Goal: Information Seeking & Learning: Find contact information

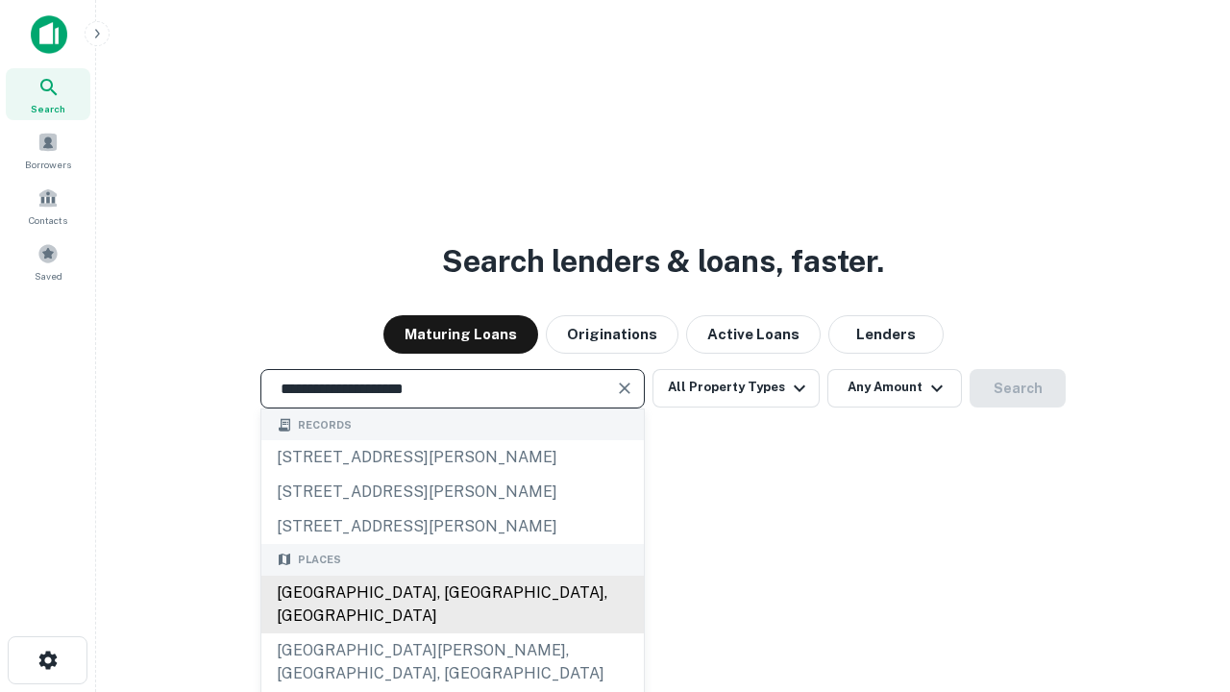
click at [451, 633] on div "Santa Monica, CA, USA" at bounding box center [452, 604] width 382 height 58
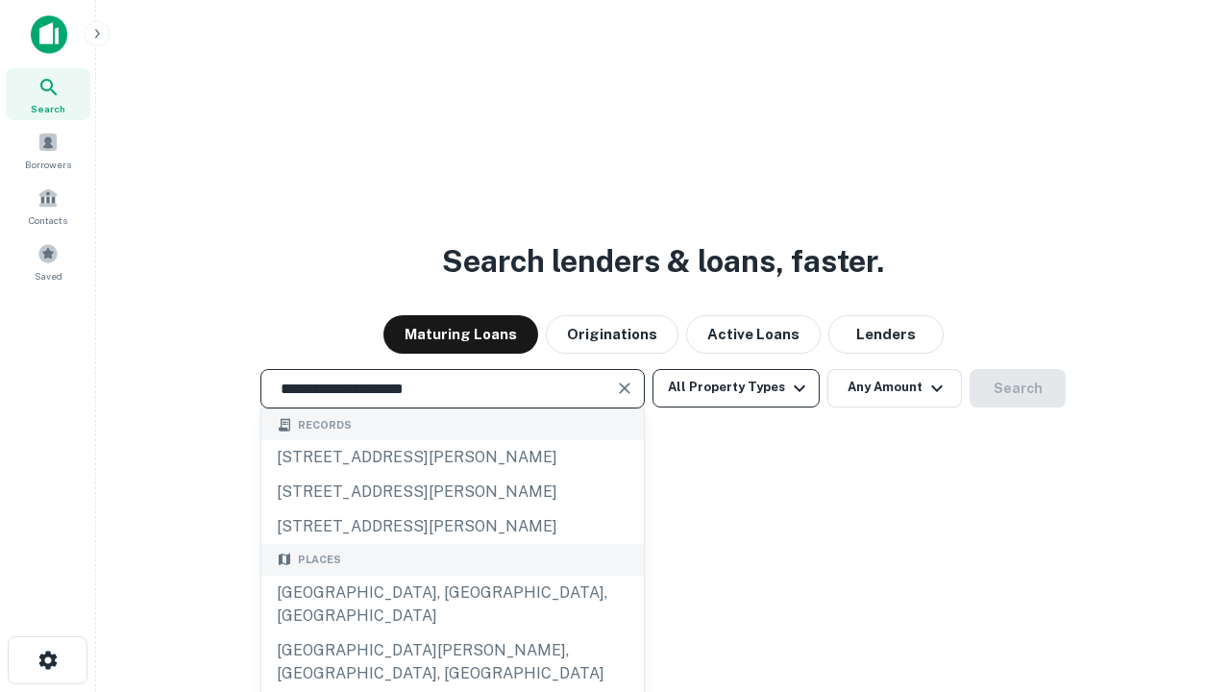
type input "**********"
click at [736, 387] on button "All Property Types" at bounding box center [735, 388] width 167 height 38
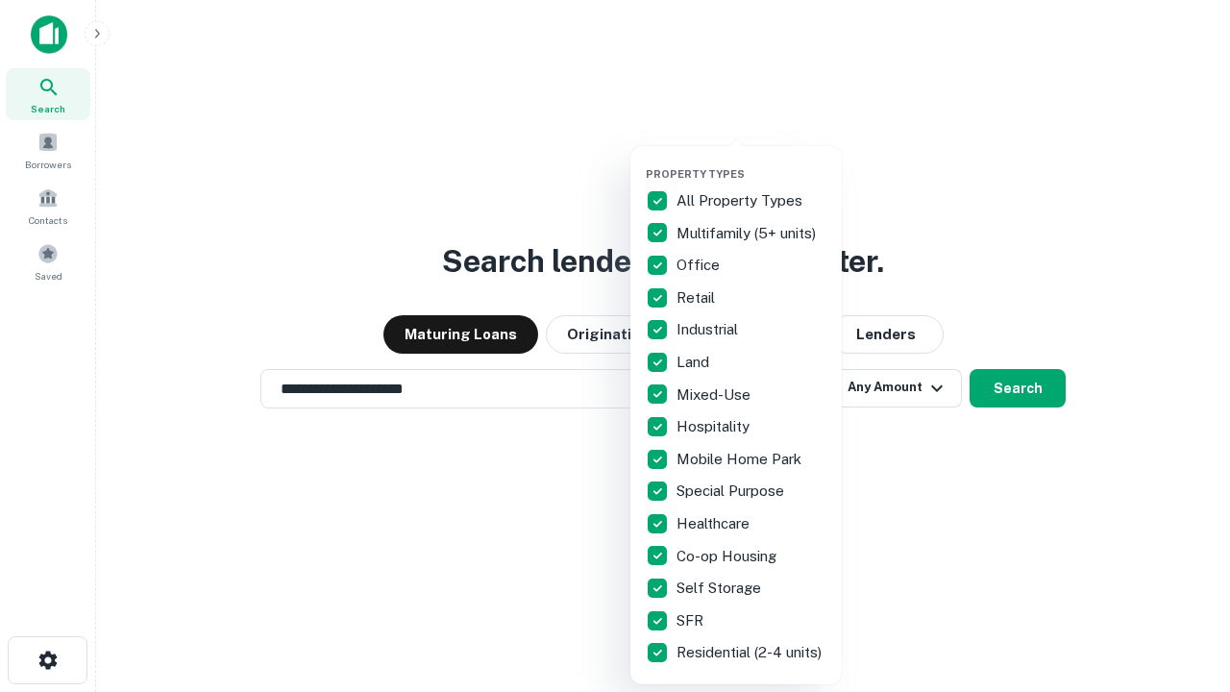
click at [751, 161] on button "button" at bounding box center [751, 161] width 211 height 1
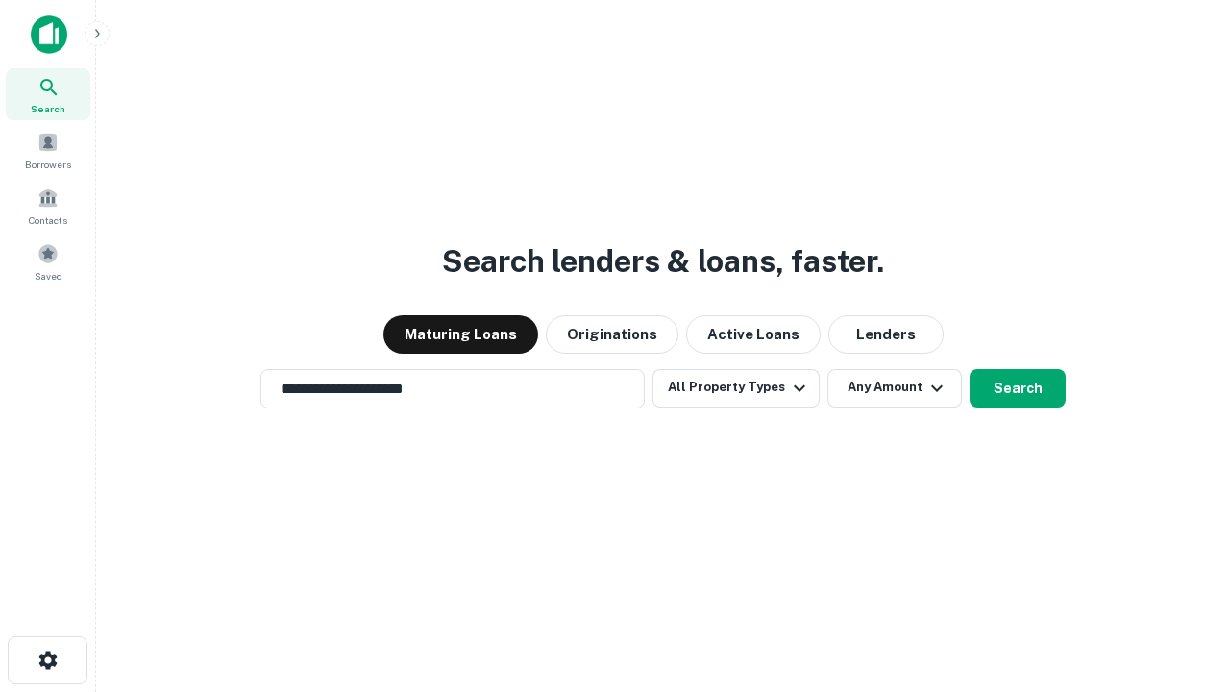
scroll to position [30, 0]
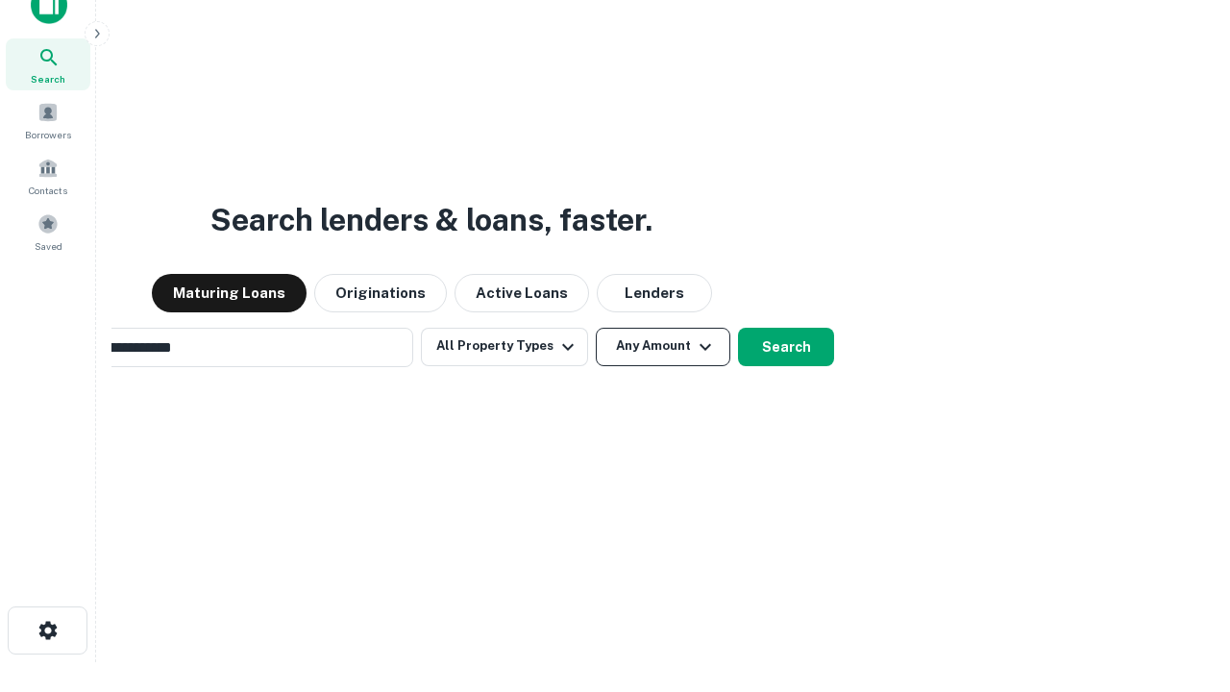
click at [596, 328] on button "Any Amount" at bounding box center [663, 347] width 134 height 38
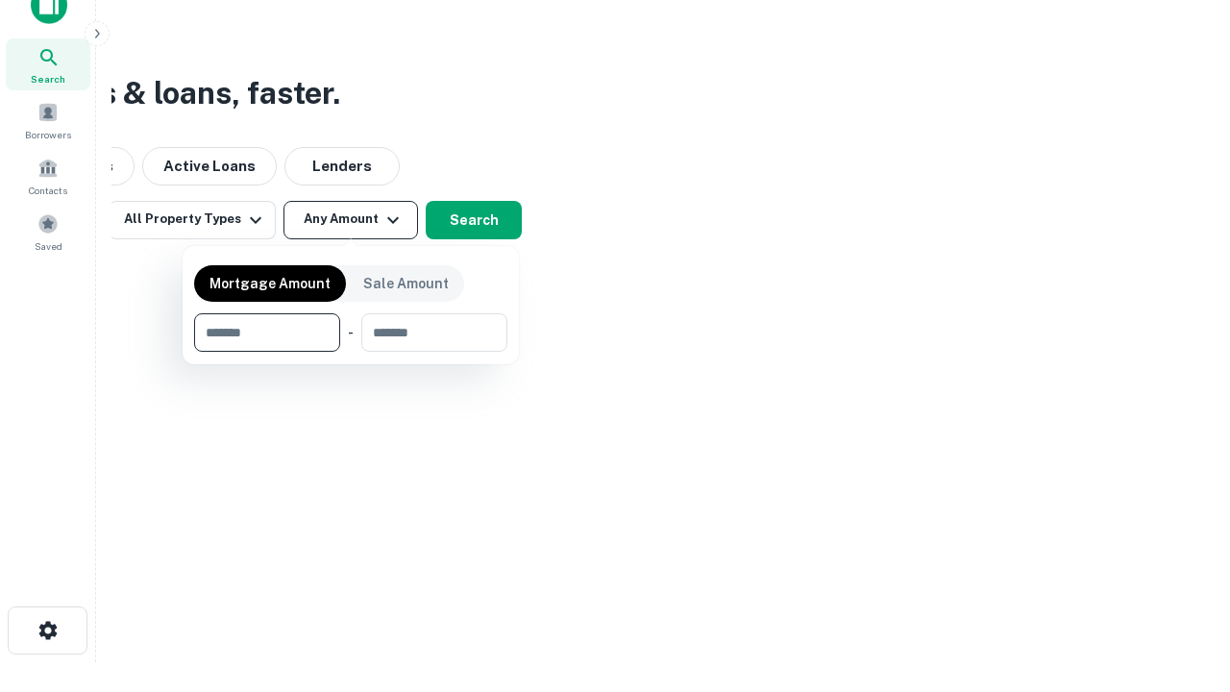
scroll to position [31, 0]
type input "*******"
click at [351, 352] on button "button" at bounding box center [350, 352] width 313 height 1
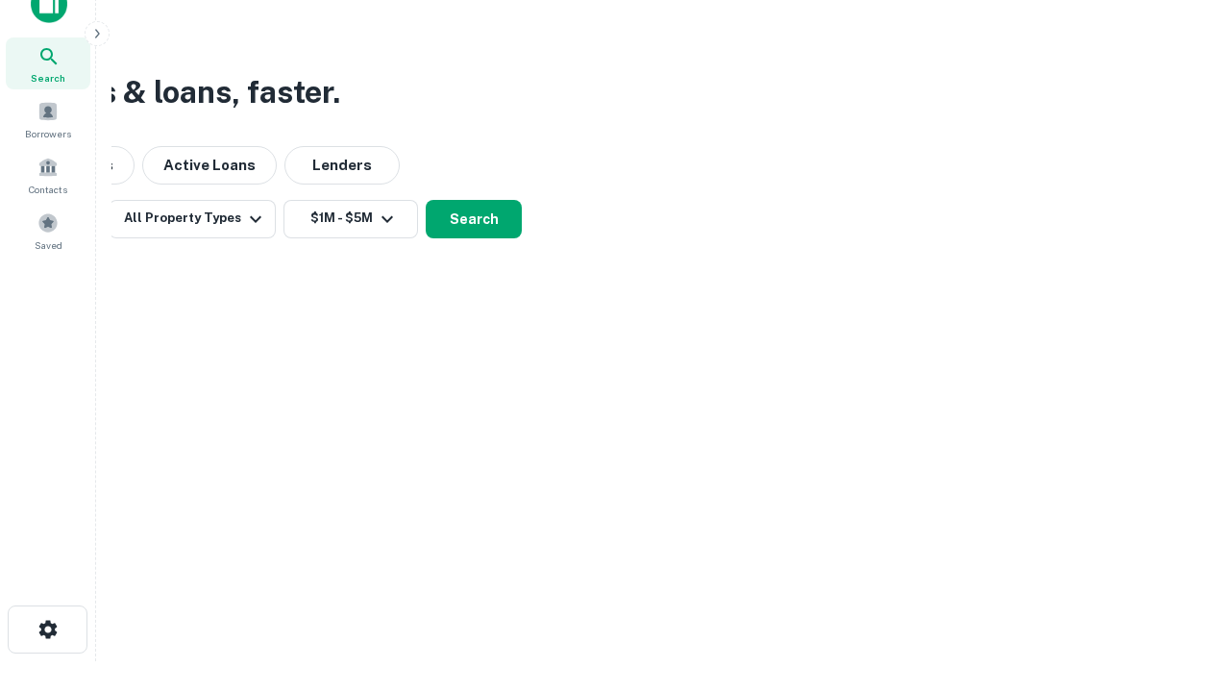
scroll to position [12, 354]
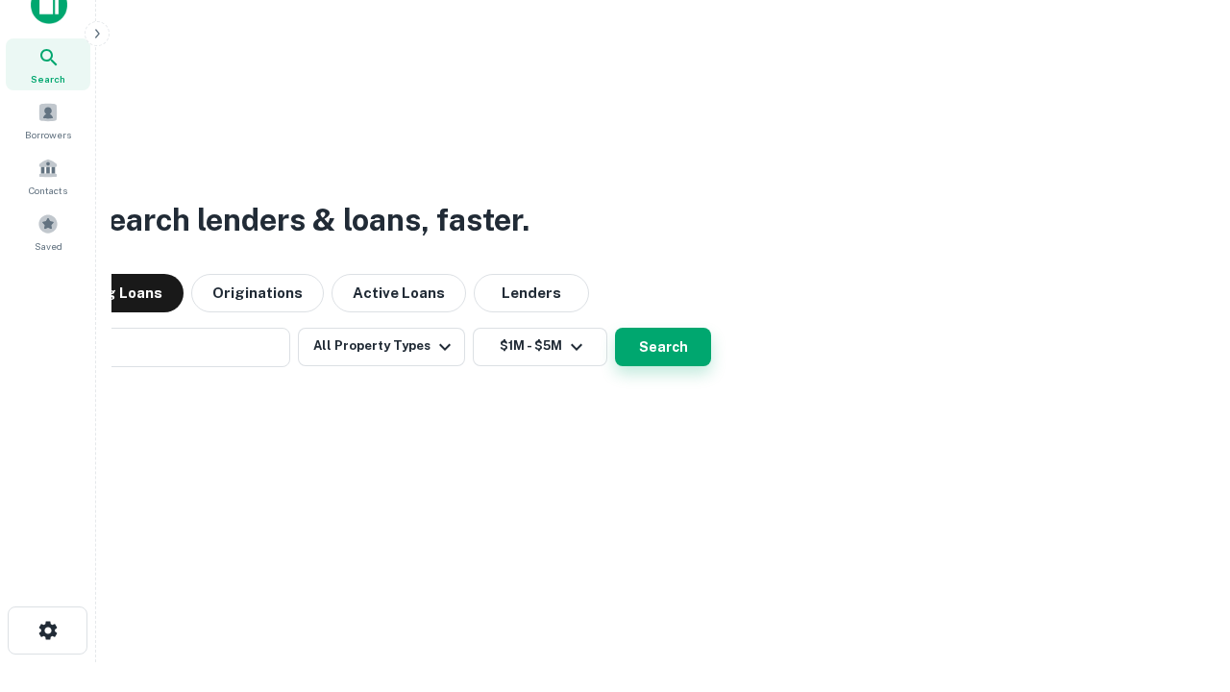
click at [615, 328] on button "Search" at bounding box center [663, 347] width 96 height 38
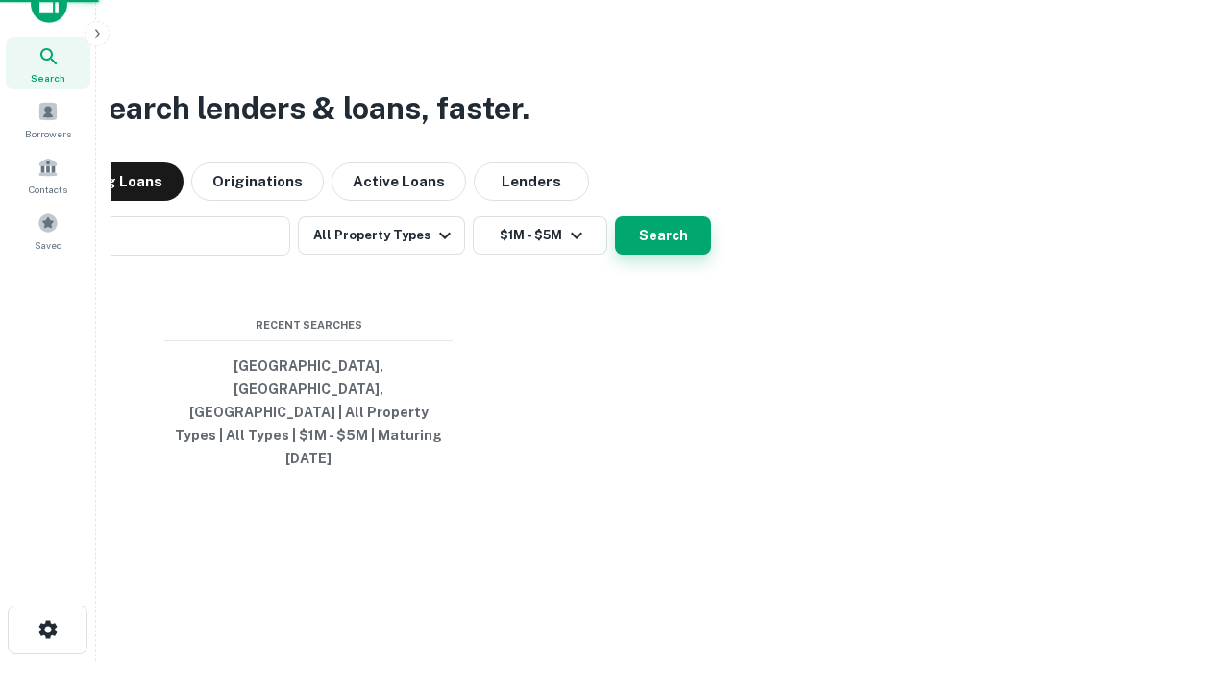
scroll to position [51, 544]
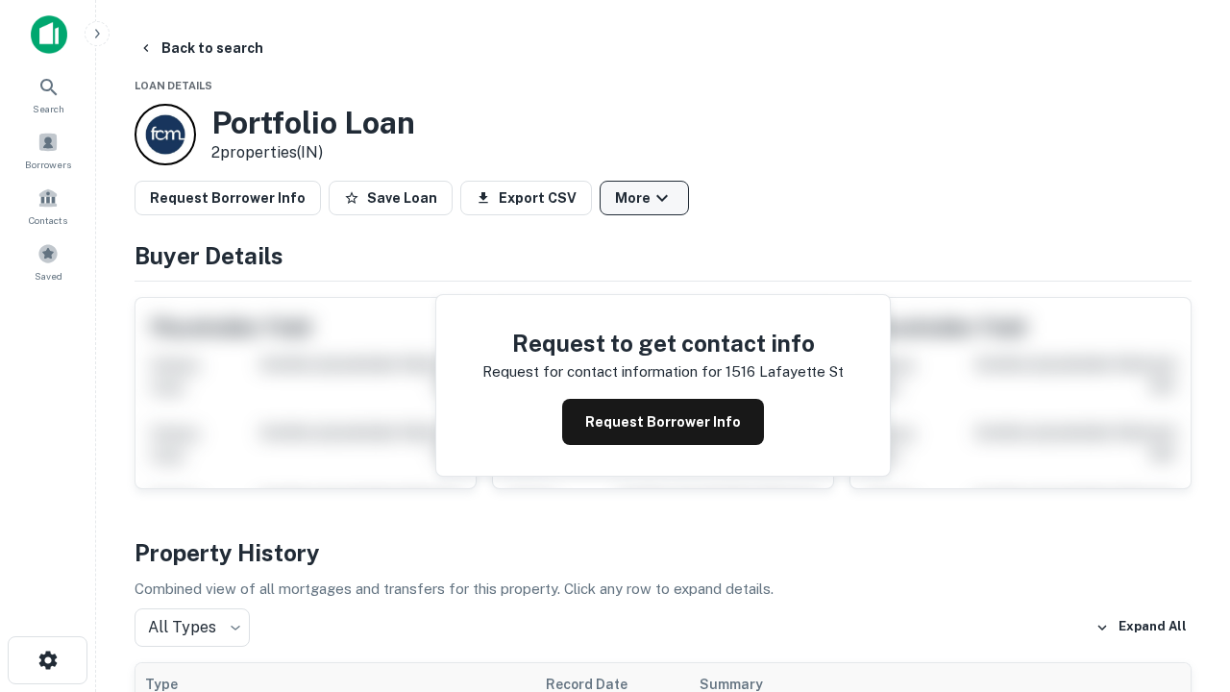
click at [644, 198] on button "More" at bounding box center [643, 198] width 89 height 35
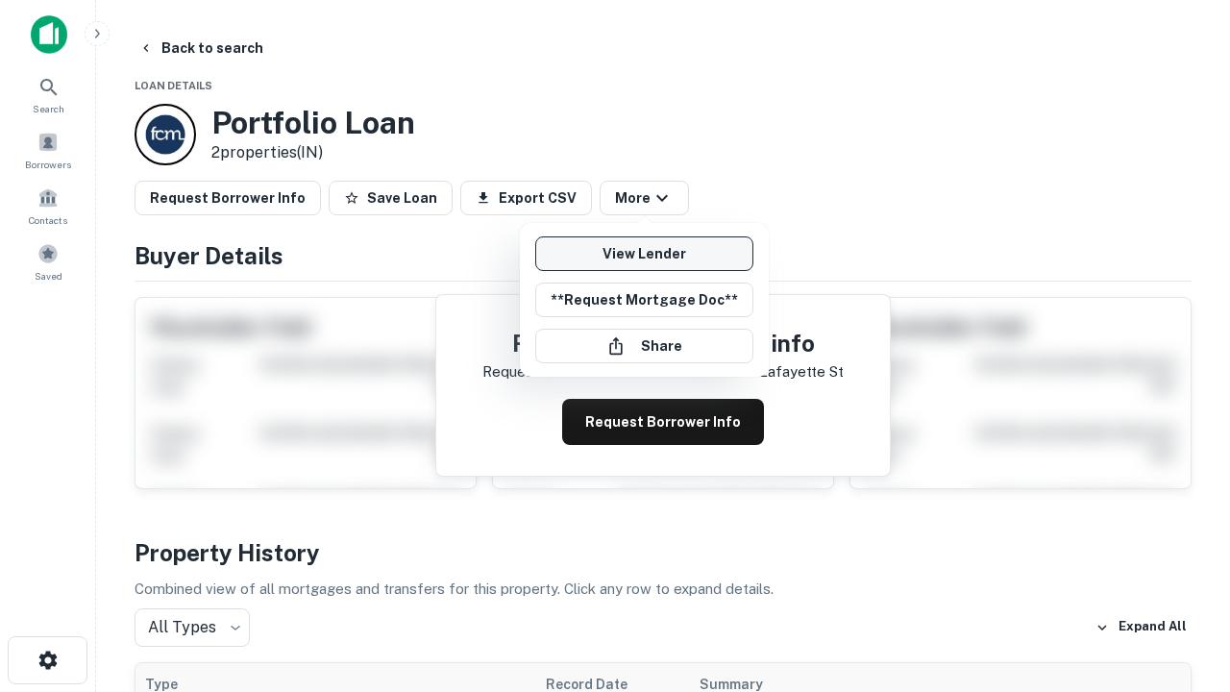
click at [644, 254] on link "View Lender" at bounding box center [644, 253] width 218 height 35
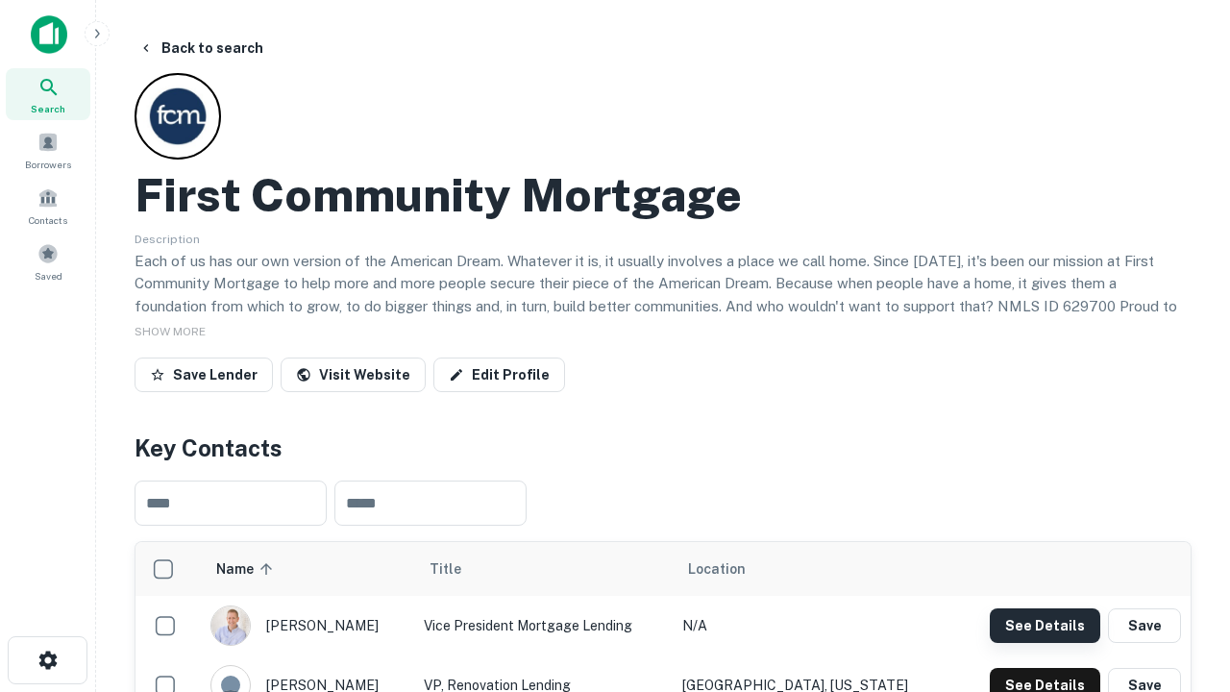
click at [1044, 624] on button "See Details" at bounding box center [1044, 625] width 110 height 35
